Goal: Task Accomplishment & Management: Complete application form

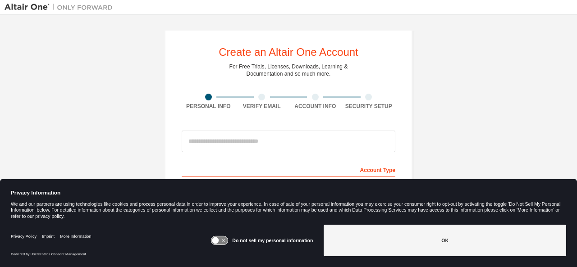
click at [203, 141] on input "email" at bounding box center [289, 142] width 214 height 22
click at [222, 240] on icon at bounding box center [220, 241] width 17 height 9
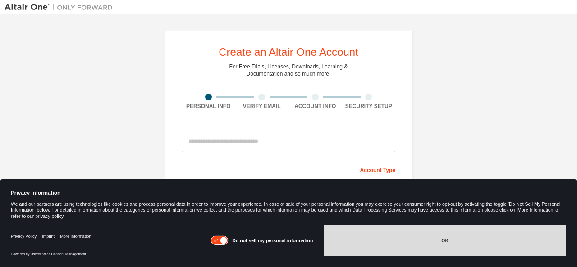
click at [456, 245] on button "OK" at bounding box center [445, 241] width 243 height 32
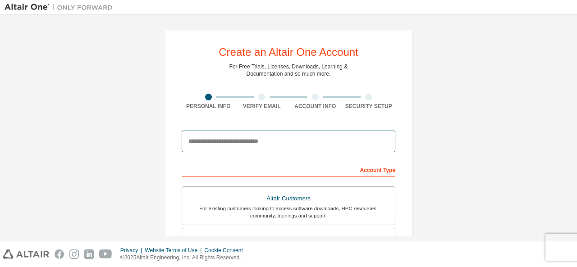
click at [225, 138] on input "email" at bounding box center [289, 142] width 214 height 22
type input "**********"
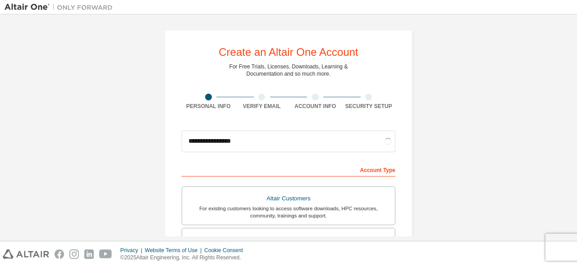
click at [287, 167] on div "Account Type" at bounding box center [289, 169] width 214 height 14
click at [373, 174] on div "Account Type" at bounding box center [289, 169] width 214 height 14
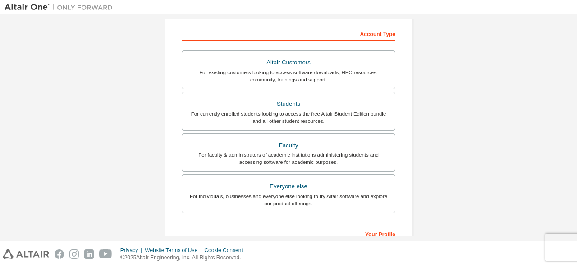
scroll to position [144, 0]
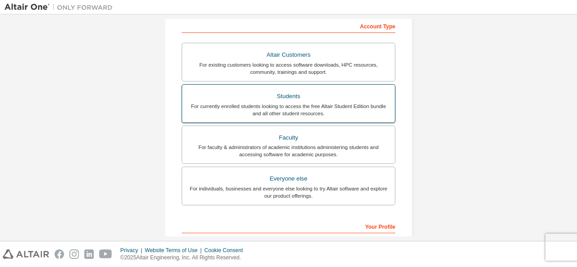
click at [286, 97] on div "Students" at bounding box center [289, 96] width 202 height 13
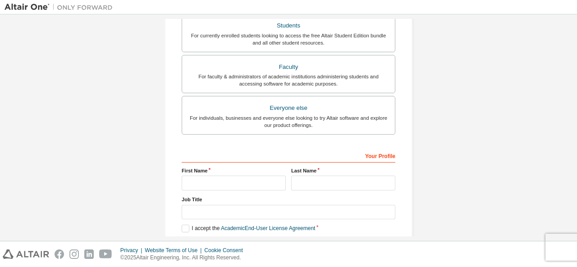
scroll to position [240, 0]
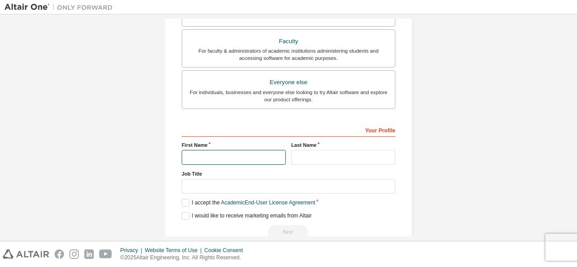
click at [196, 151] on input "text" at bounding box center [234, 157] width 104 height 15
type input "****"
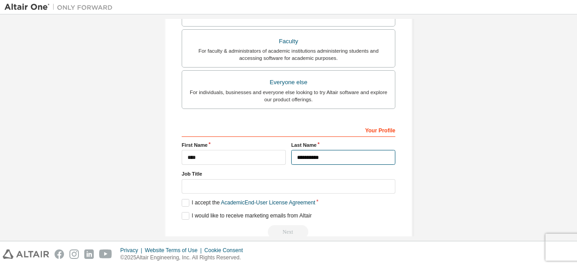
type input "**********"
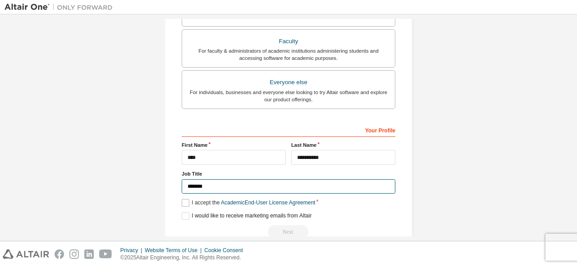
type input "*******"
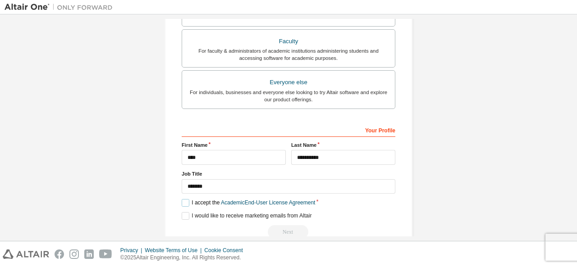
click at [187, 199] on label "I accept the Academic End-User License Agreement" at bounding box center [249, 203] width 134 height 8
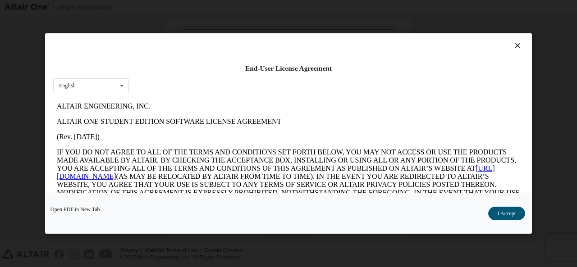
scroll to position [0, 0]
click at [509, 215] on button "I Accept" at bounding box center [507, 214] width 37 height 14
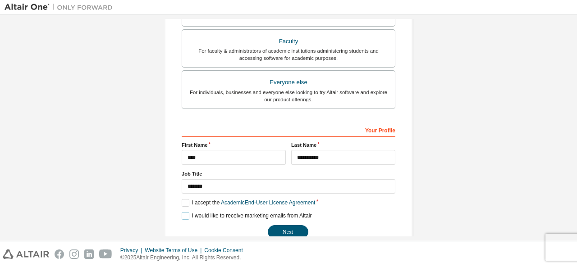
drag, startPoint x: 242, startPoint y: 217, endPoint x: 253, endPoint y: 214, distance: 11.1
click at [244, 215] on label "I would like to receive marketing emails from Altair" at bounding box center [247, 216] width 130 height 8
click at [208, 213] on label "I would like to receive marketing emails from Altair" at bounding box center [247, 216] width 130 height 8
click at [290, 230] on button "Next" at bounding box center [288, 233] width 41 height 14
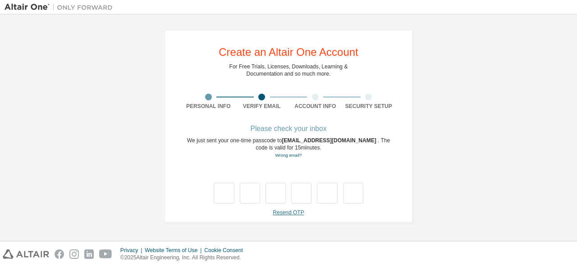
click at [282, 215] on link "Resend OTP" at bounding box center [288, 213] width 31 height 6
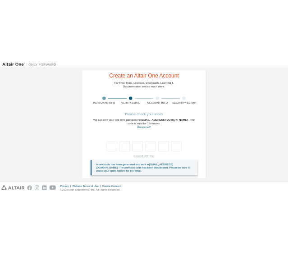
scroll to position [32, 0]
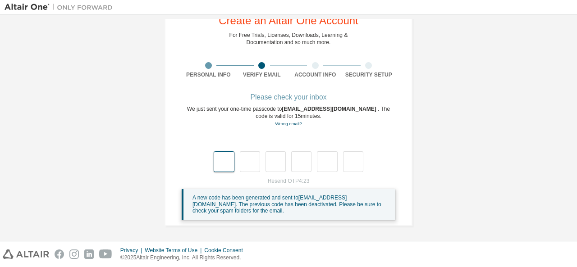
click at [217, 161] on input "text" at bounding box center [224, 162] width 20 height 21
click at [228, 161] on input "text" at bounding box center [224, 162] width 20 height 21
type input "*"
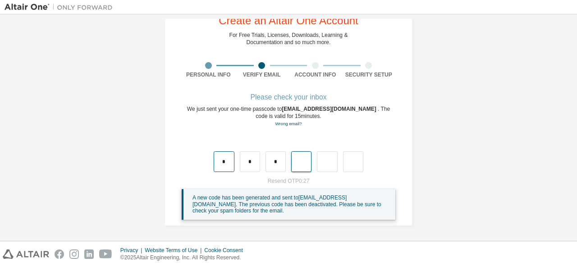
type input "*"
click at [228, 161] on input "text" at bounding box center [224, 162] width 20 height 21
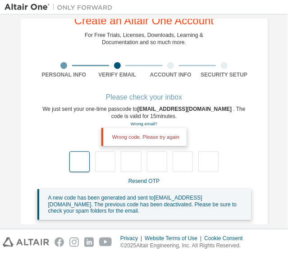
type input "*"
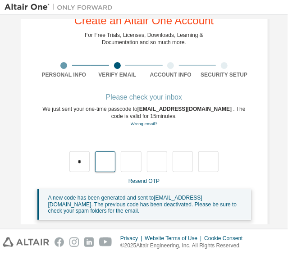
type input "*"
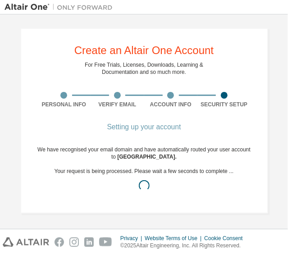
scroll to position [9, 0]
